Goal: Task Accomplishment & Management: Use online tool/utility

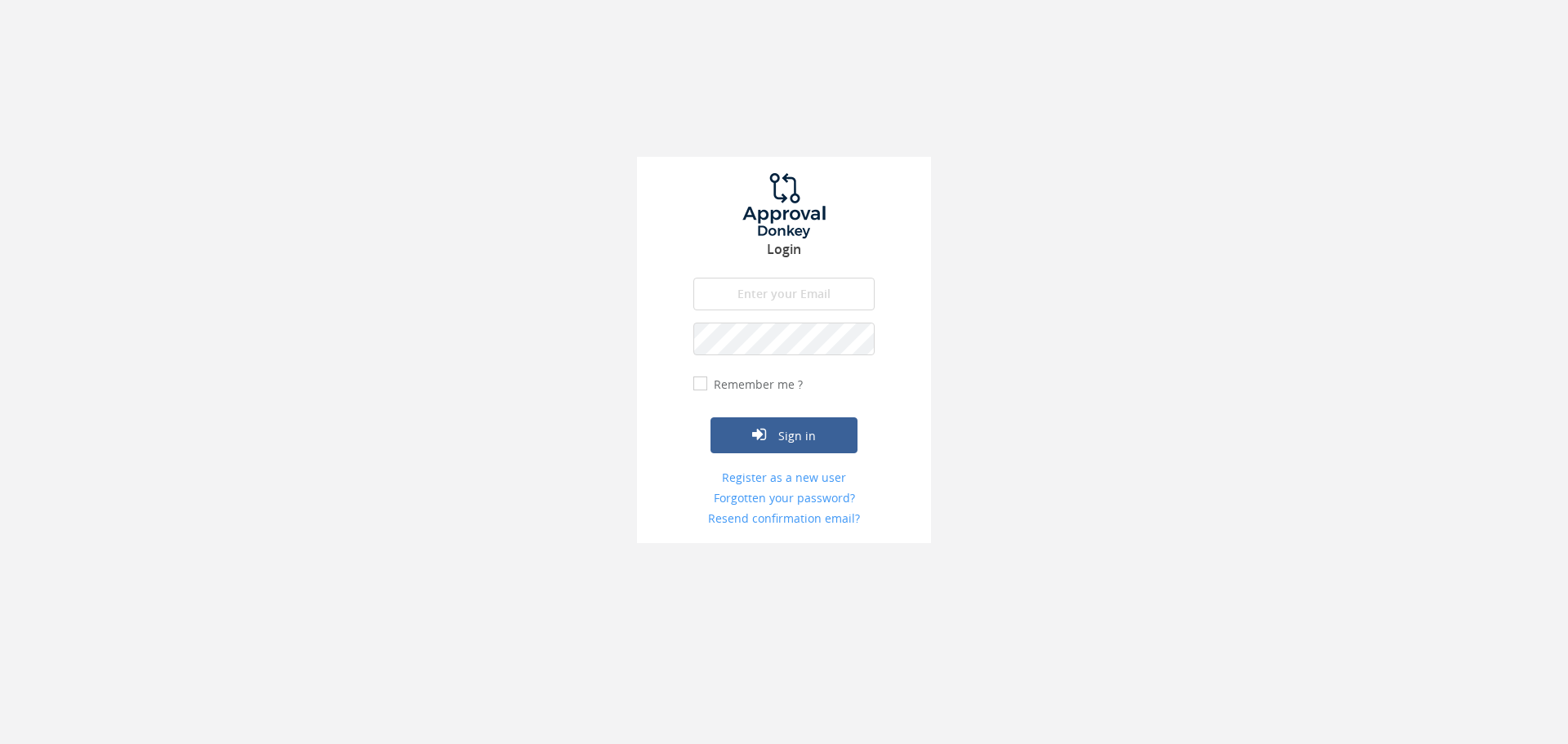
click at [757, 300] on input "email" at bounding box center [784, 294] width 181 height 32
type input "[PERSON_NAME][EMAIL_ADDRESS][DOMAIN_NAME]"
click at [710, 417] on button "Sign in" at bounding box center [784, 436] width 147 height 36
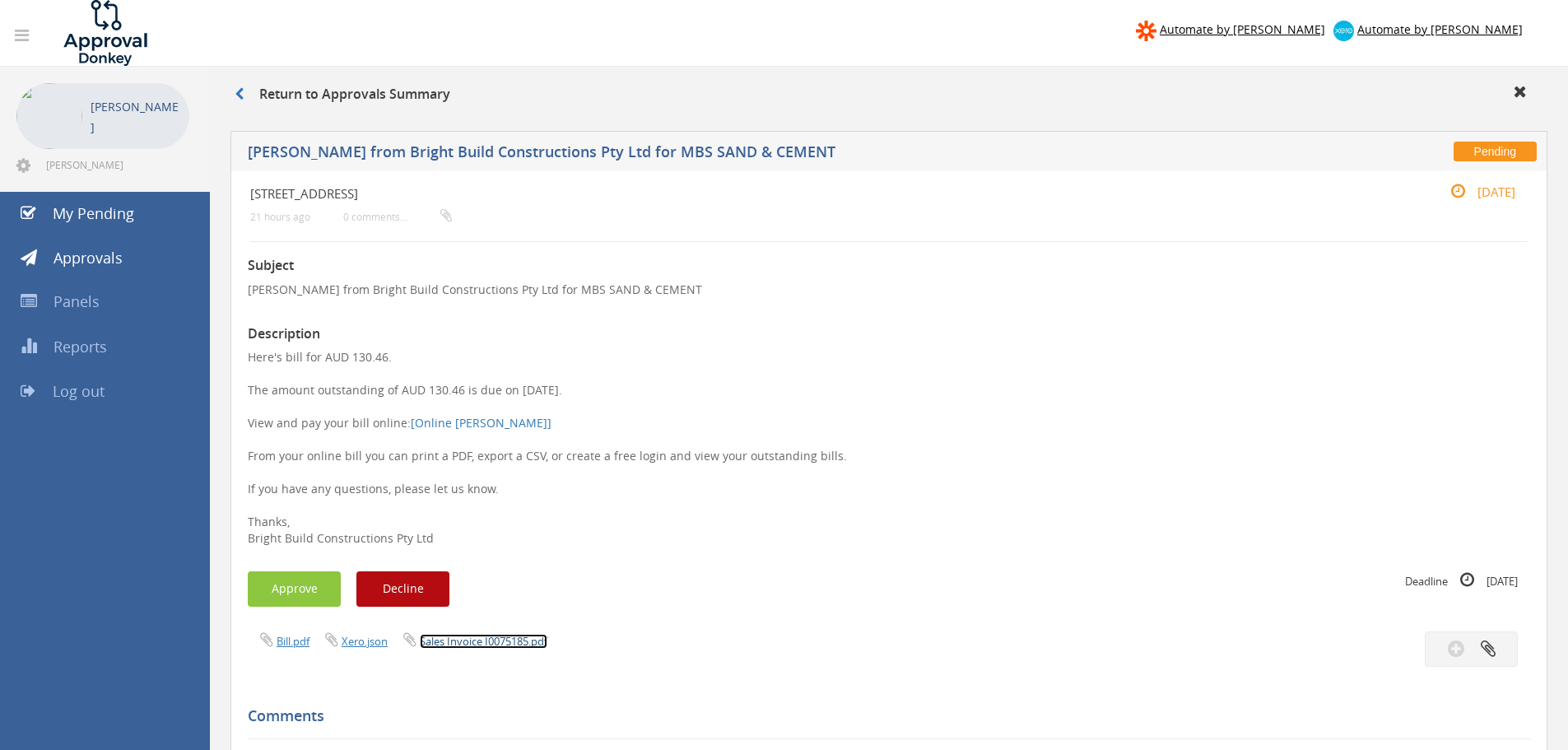
click at [488, 642] on link "Sales Invoice I0075185.pdf" at bounding box center [483, 640] width 128 height 14
click at [306, 581] on button "Approve" at bounding box center [294, 588] width 93 height 36
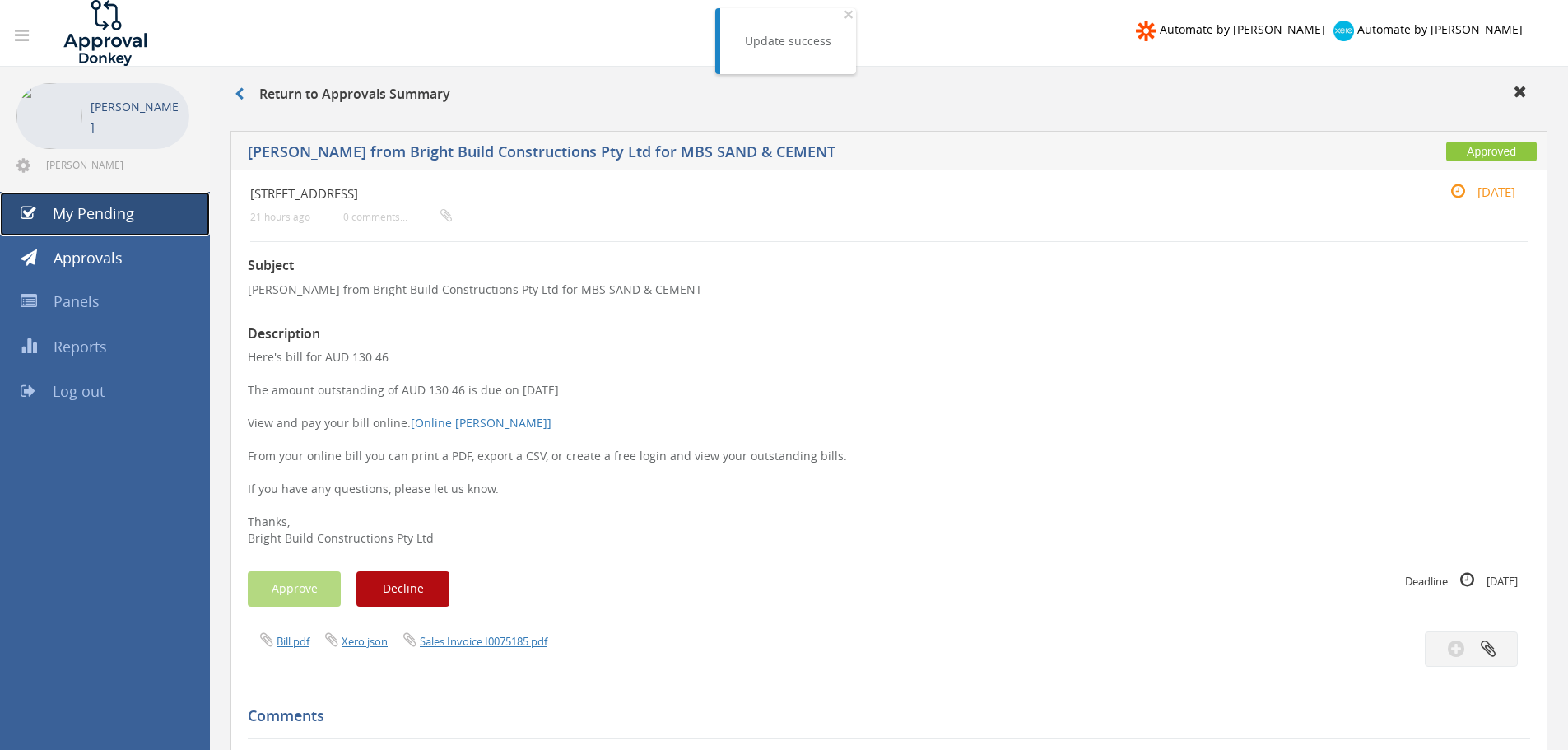
click at [89, 213] on span "My Pending" at bounding box center [93, 213] width 82 height 20
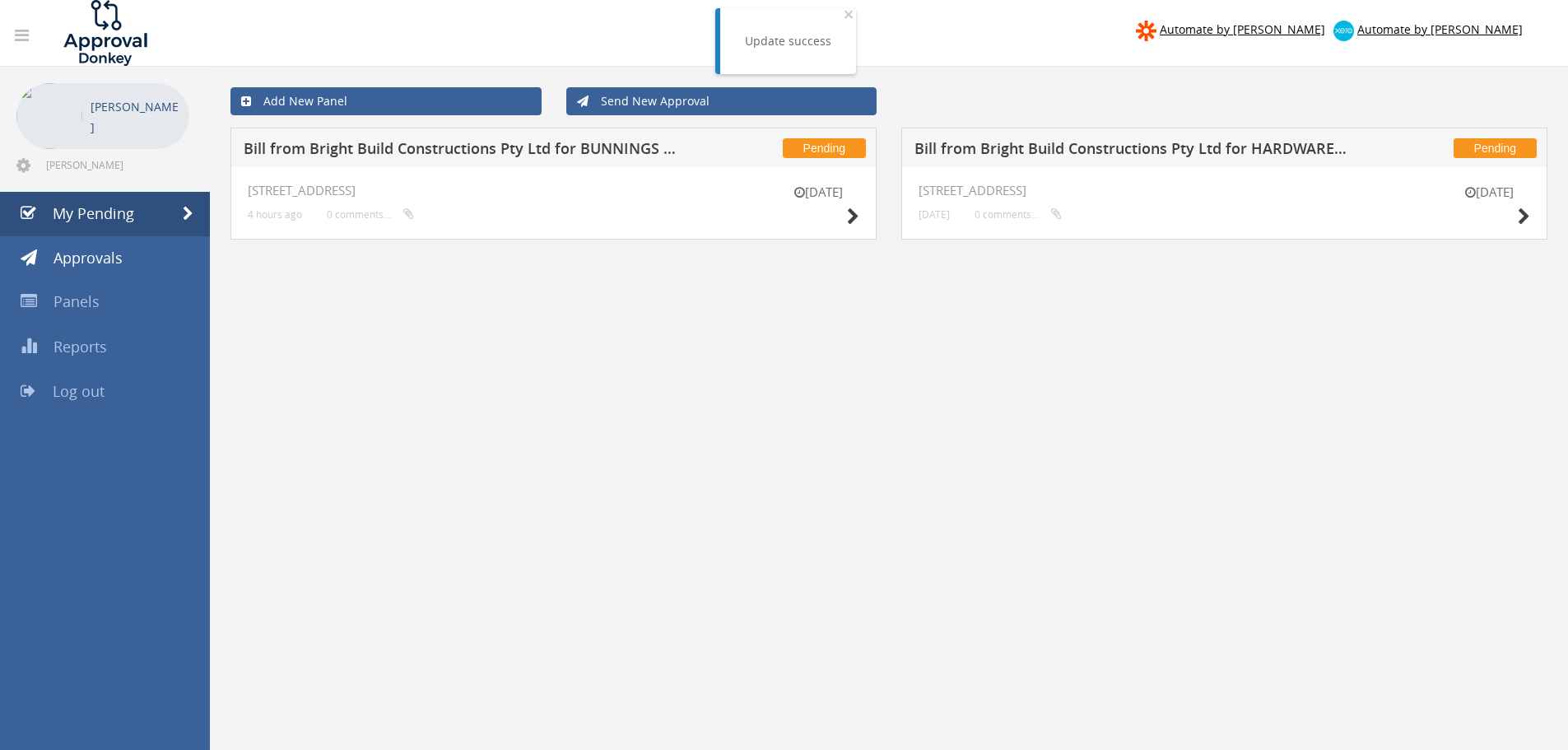
click at [418, 151] on h5 "Bill from Bright Build Constructions Pty Ltd for BUNNINGS PTY LTD" at bounding box center [460, 150] width 434 height 20
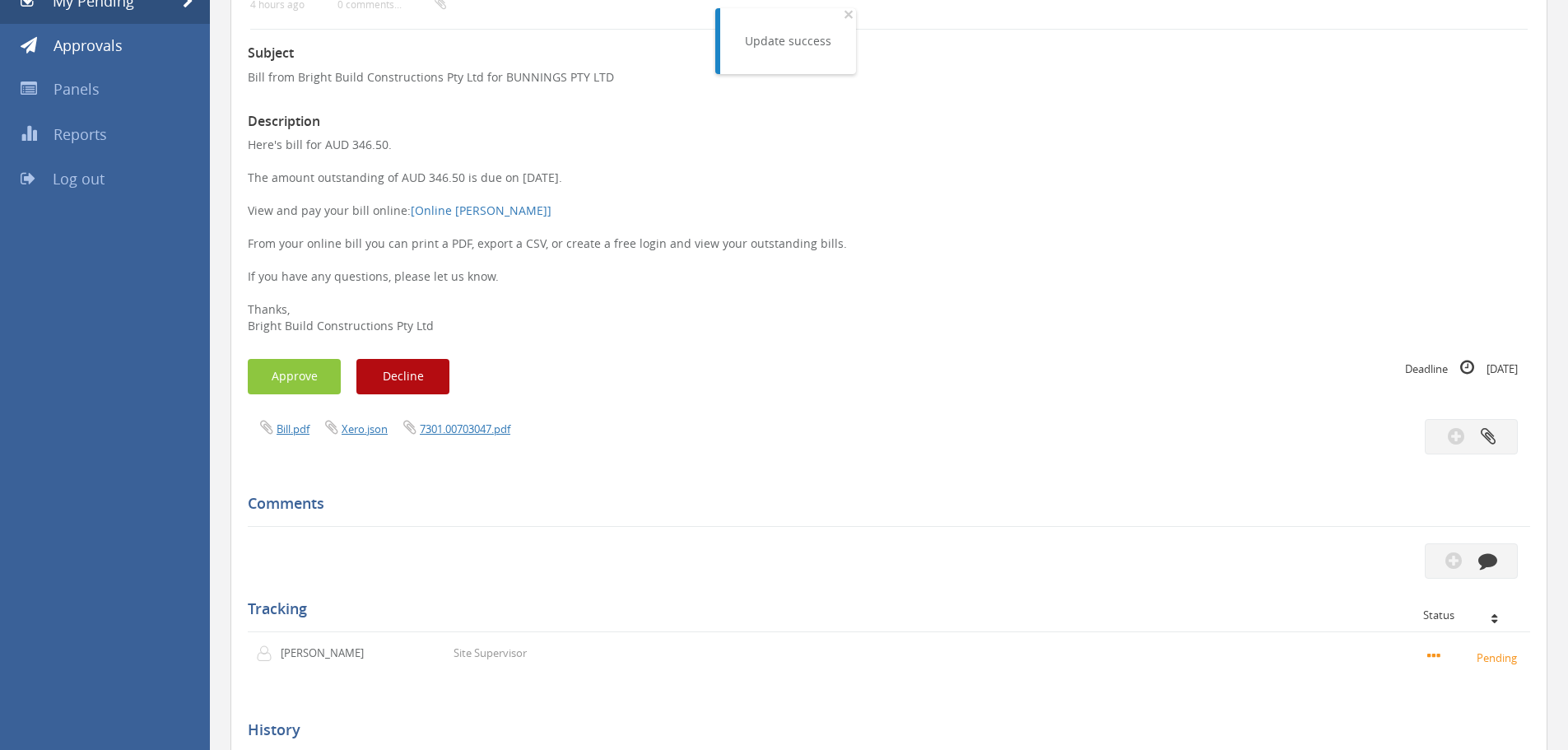
scroll to position [247, 0]
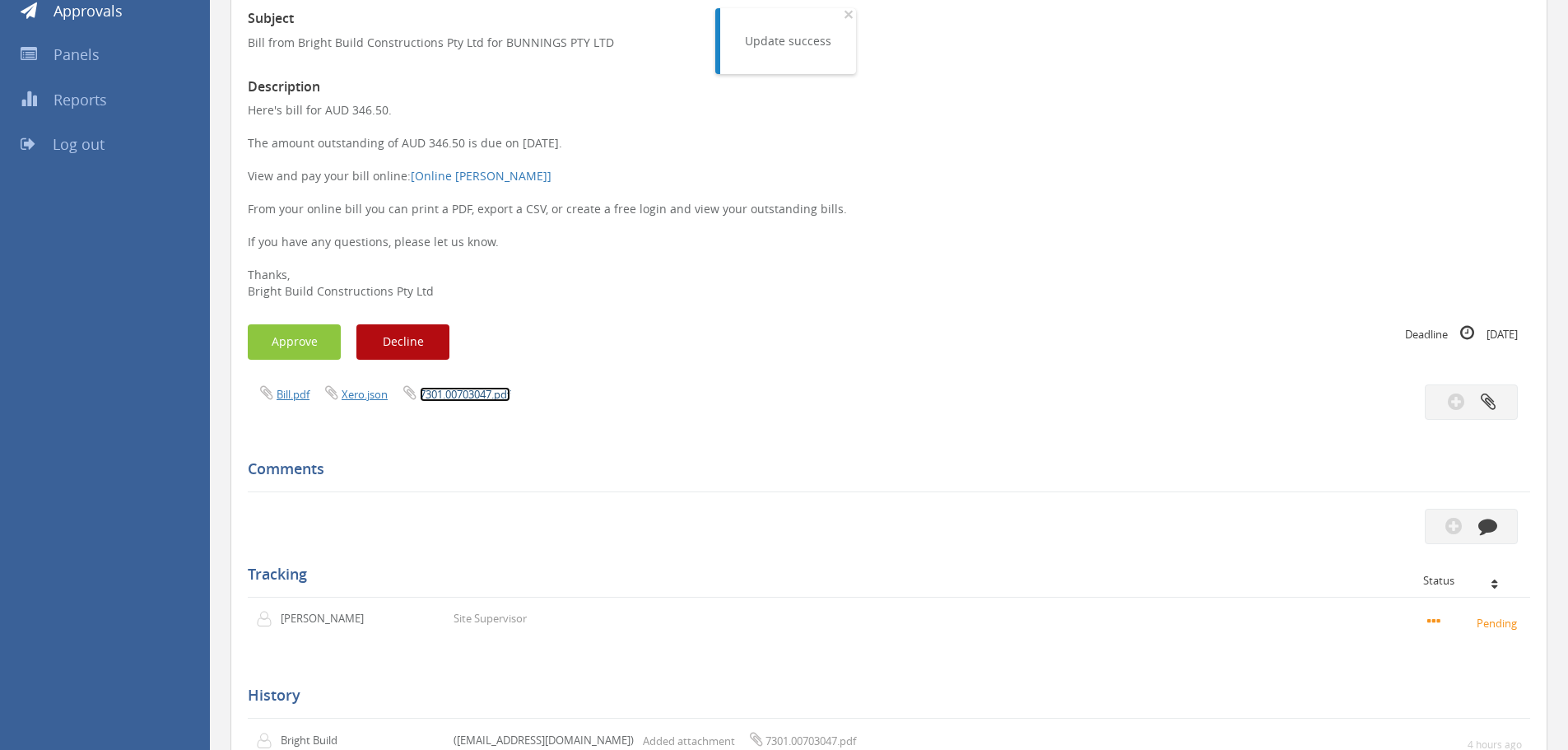
click at [468, 389] on link "7301.00703047.pdf" at bounding box center [465, 394] width 90 height 14
click at [319, 351] on button "Approve" at bounding box center [294, 342] width 93 height 36
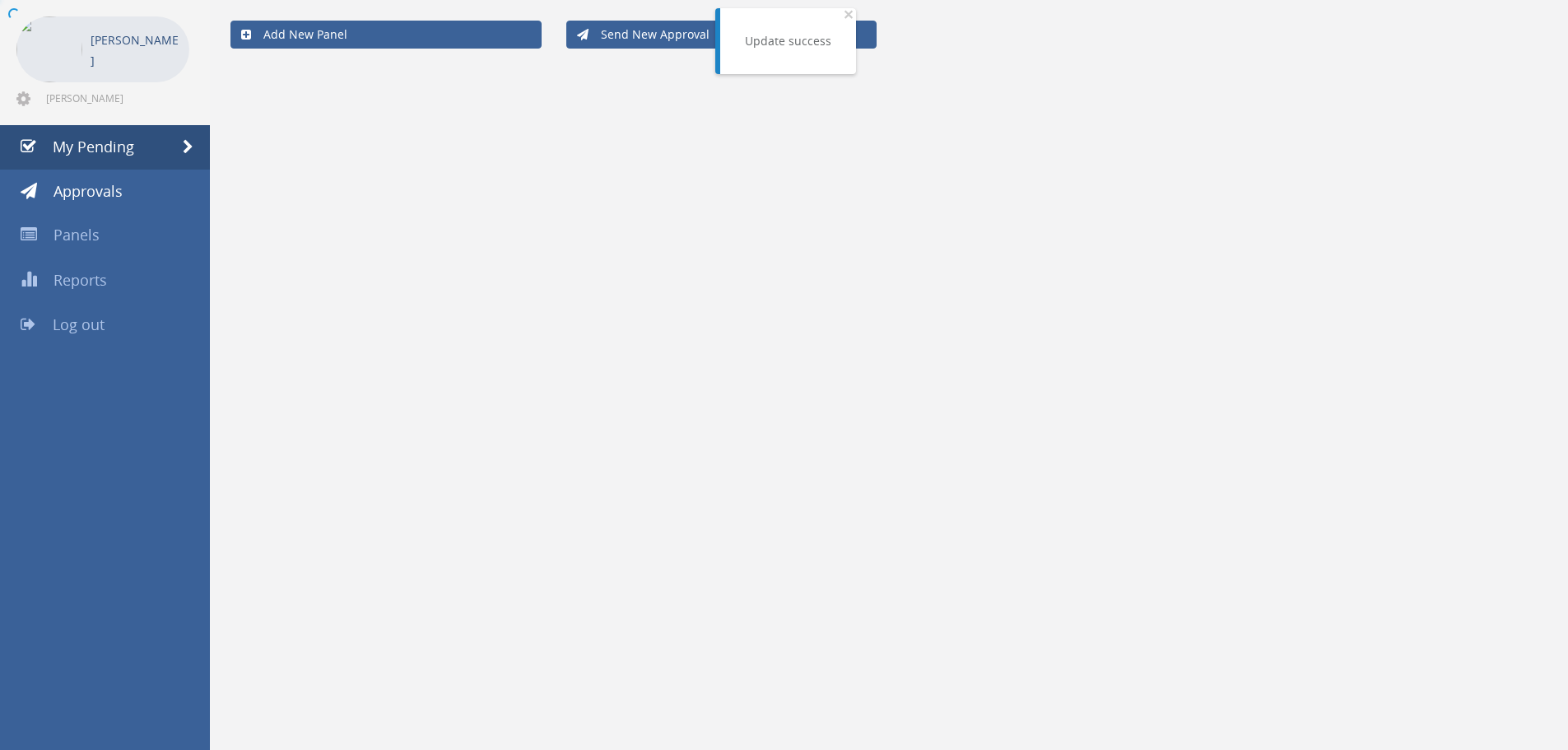
scroll to position [66, 0]
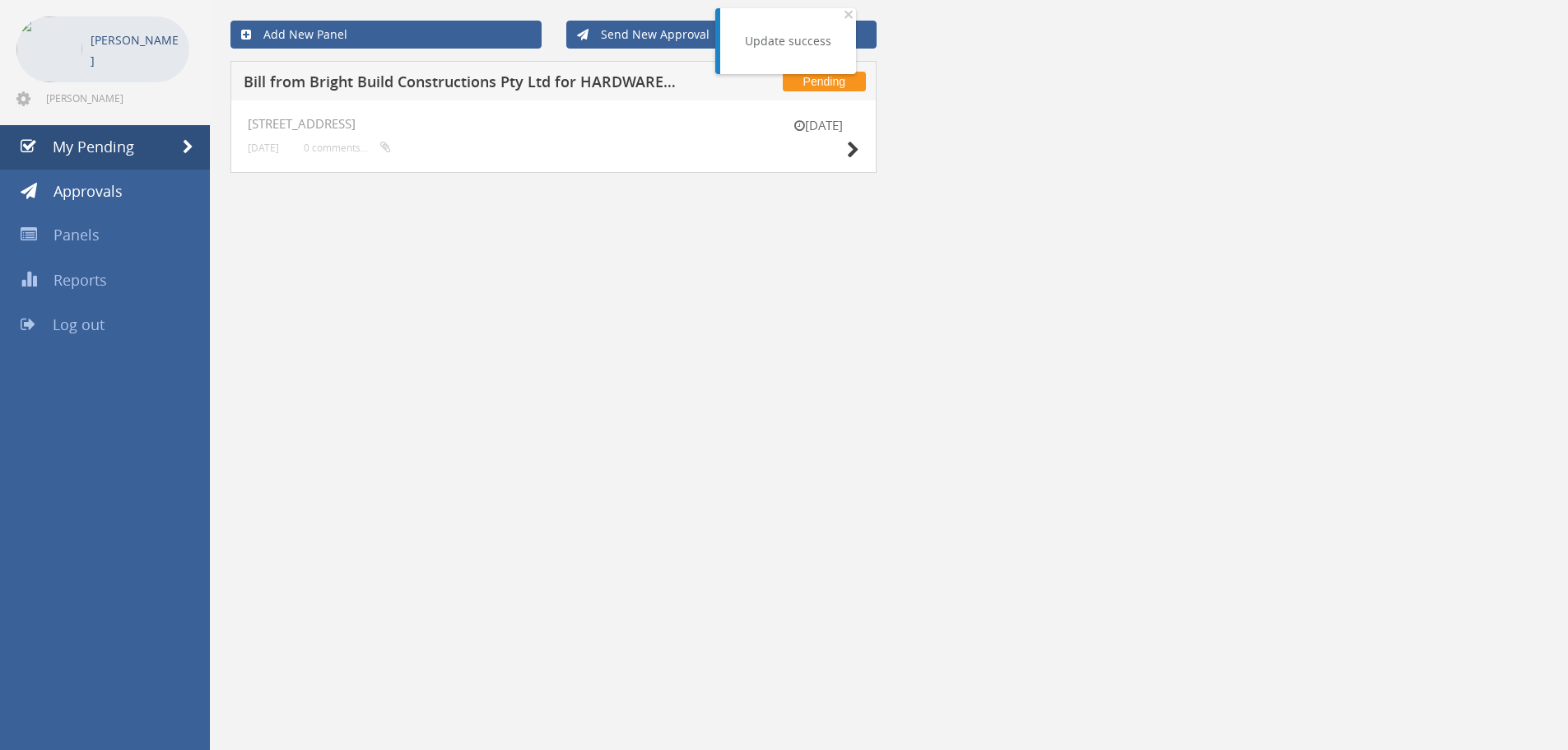
click at [384, 116] on div "[DATE][STREET_ADDRESS] [DATE] 0 comments..." at bounding box center [553, 136] width 646 height 72
click at [329, 85] on h5 "Bill from Bright Build Constructions Pty Ltd for HARDWARE AND GENERAL SUPPLIES …" at bounding box center [460, 84] width 434 height 20
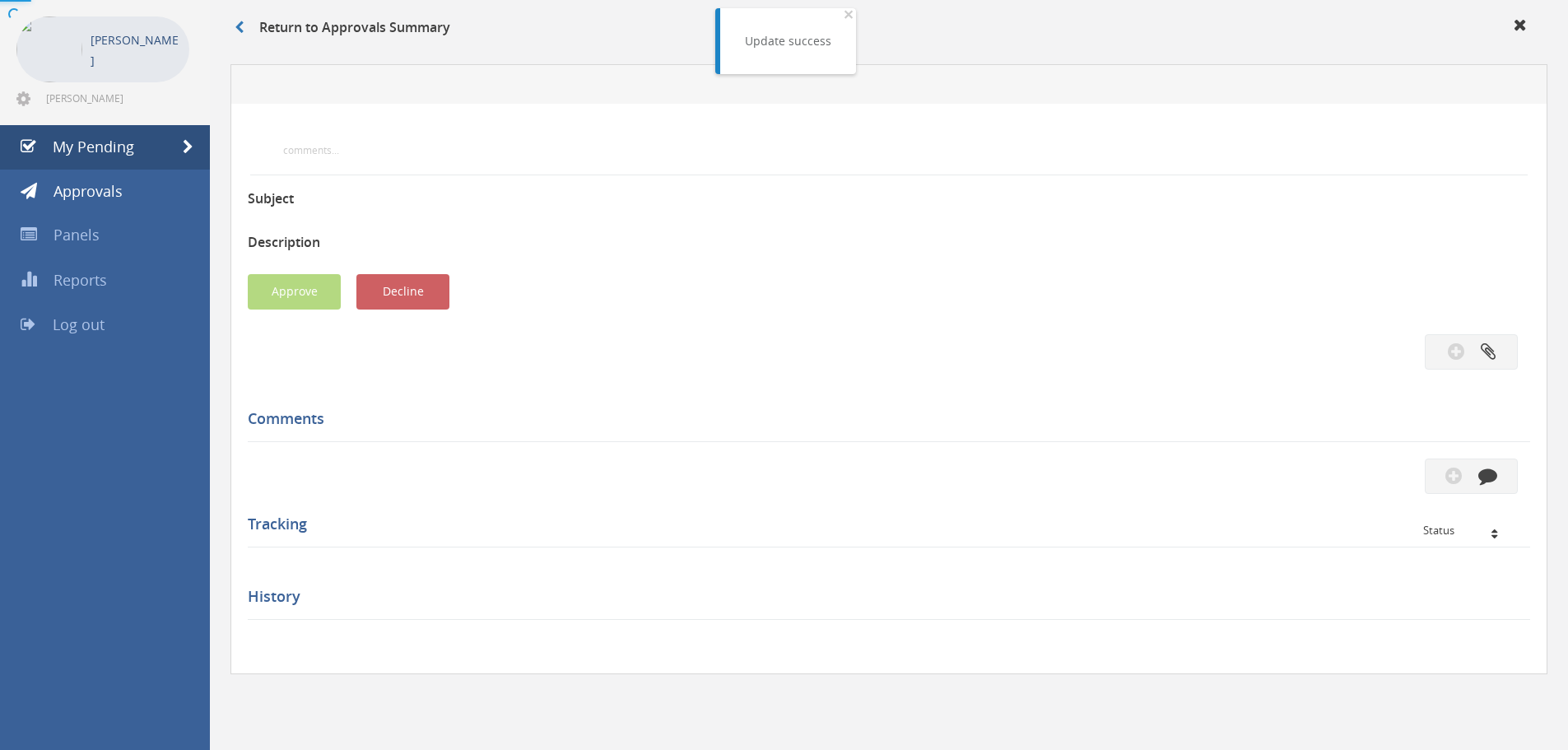
scroll to position [247, 0]
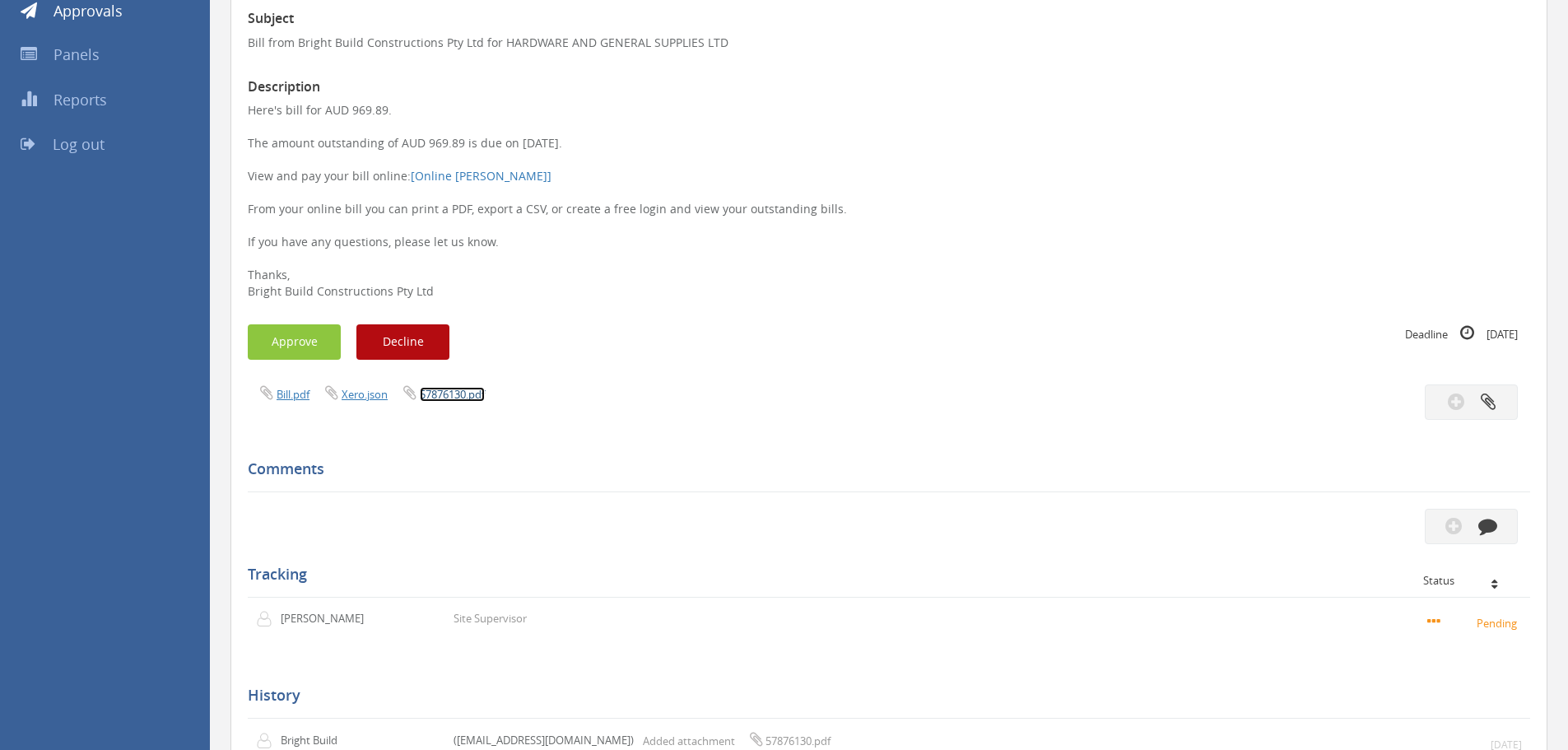
click at [470, 393] on link "57876130.pdf" at bounding box center [452, 394] width 65 height 14
click at [281, 349] on button "Approve" at bounding box center [294, 342] width 93 height 36
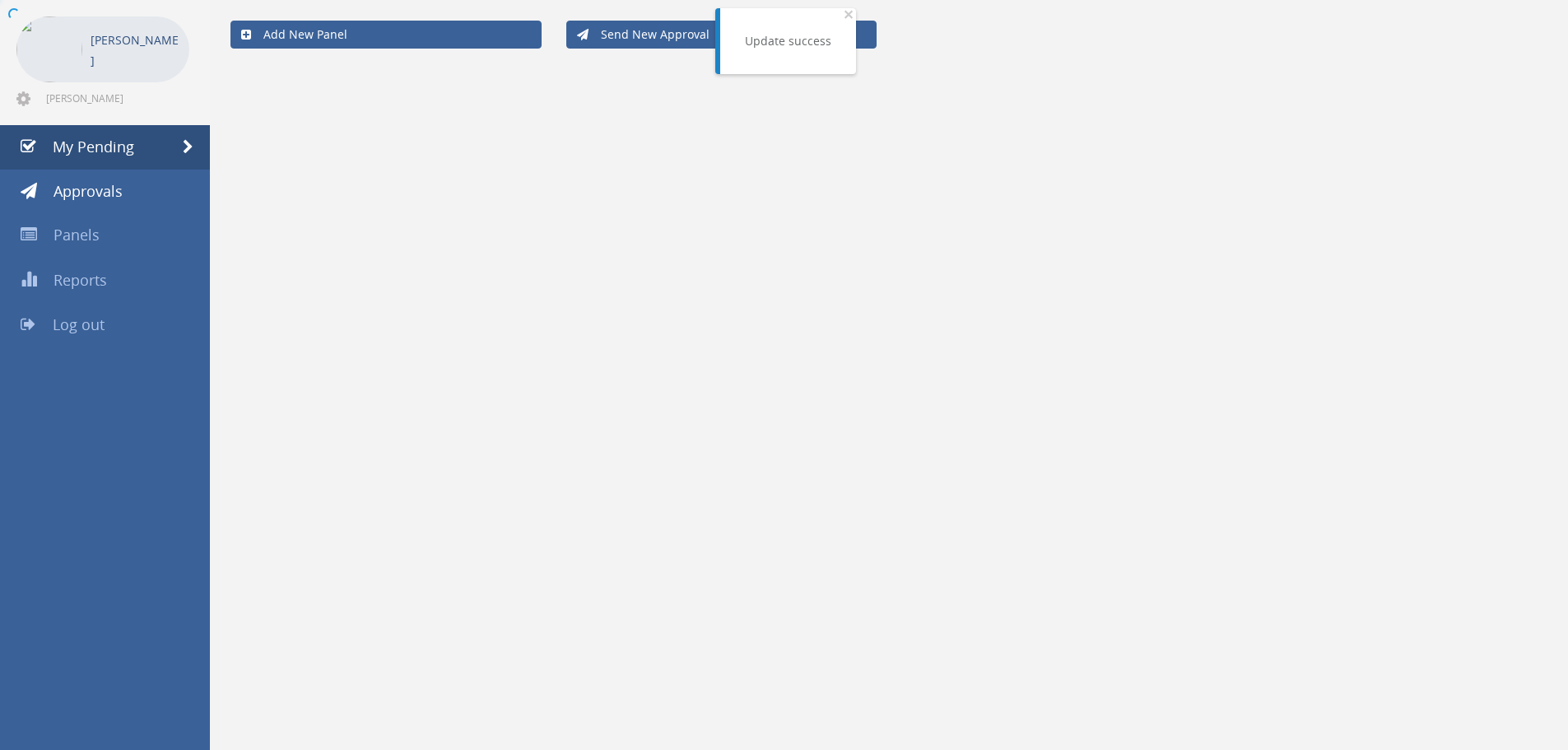
scroll to position [66, 0]
